Goal: Transaction & Acquisition: Purchase product/service

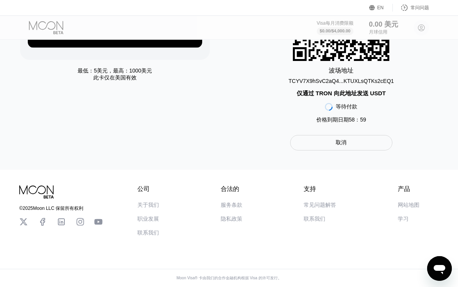
scroll to position [15, 0]
click at [435, 264] on icon "打开消息传送窗口" at bounding box center [440, 269] width 14 height 14
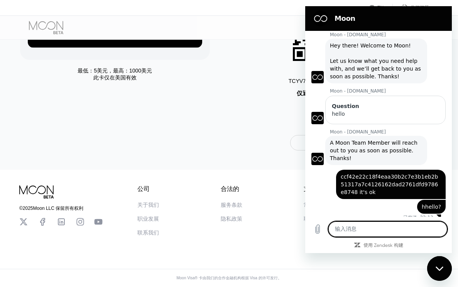
scroll to position [0, 0]
click at [372, 231] on textarea at bounding box center [387, 229] width 119 height 15
type textarea "hello"
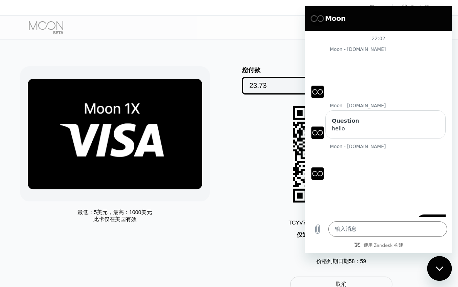
scroll to position [145, 0]
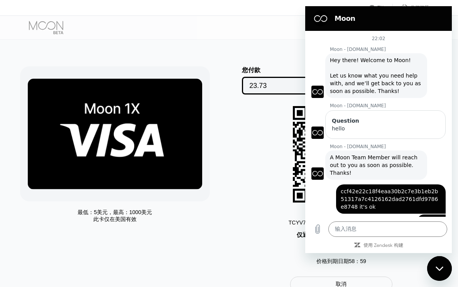
scroll to position [145, 0]
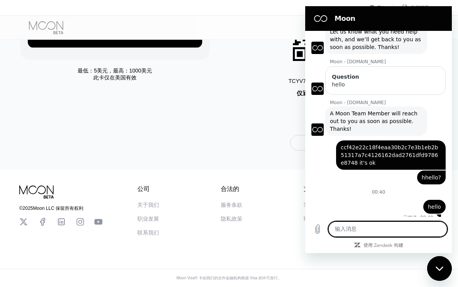
scroll to position [145, 0]
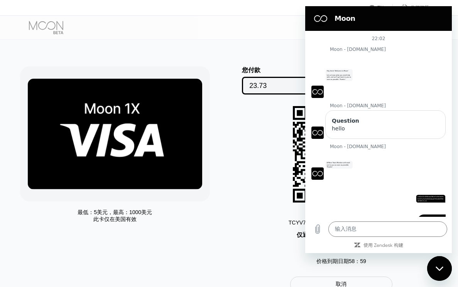
scroll to position [145, 0]
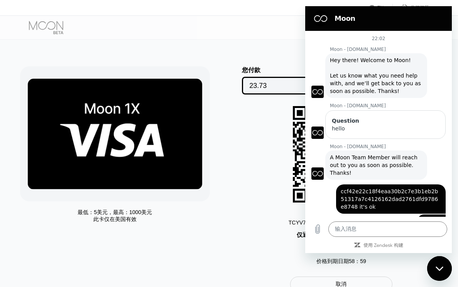
scroll to position [145, 0]
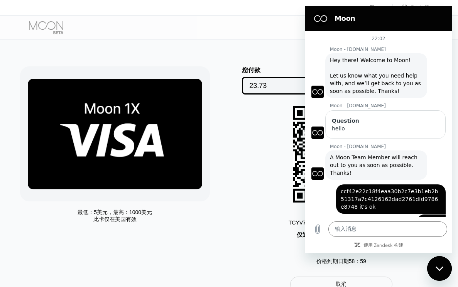
scroll to position [145, 0]
